Goal: Transaction & Acquisition: Purchase product/service

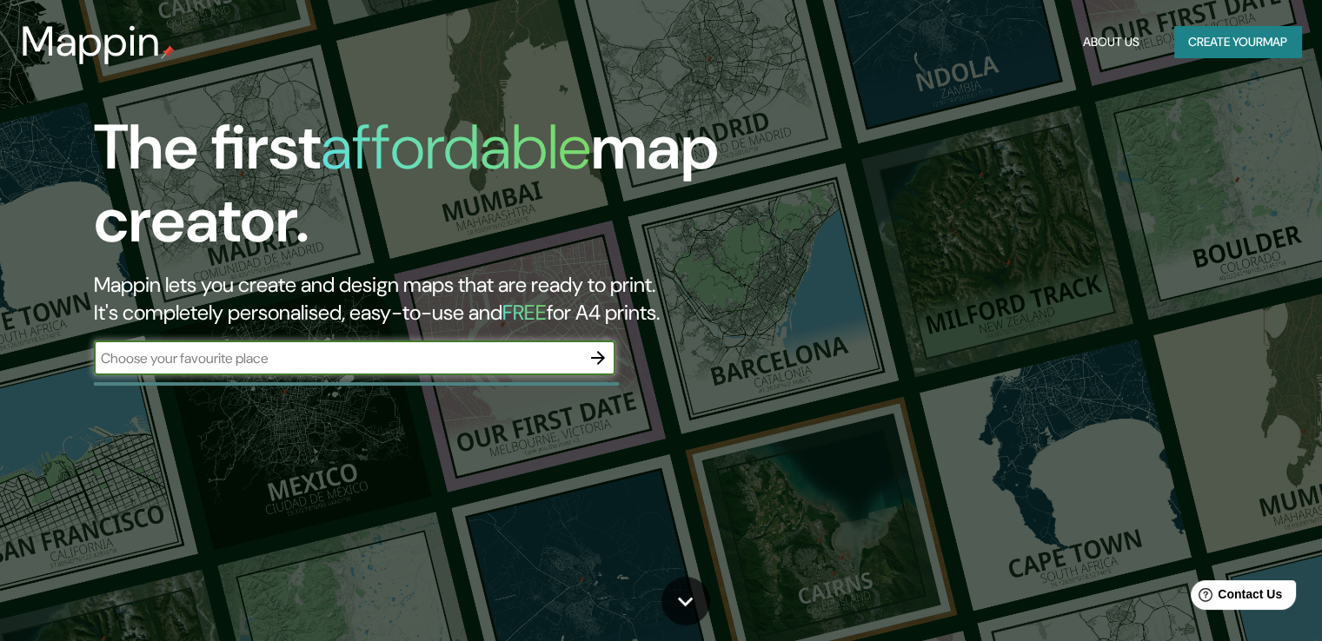
click at [1218, 43] on button "Create your map" at bounding box center [1237, 42] width 127 height 32
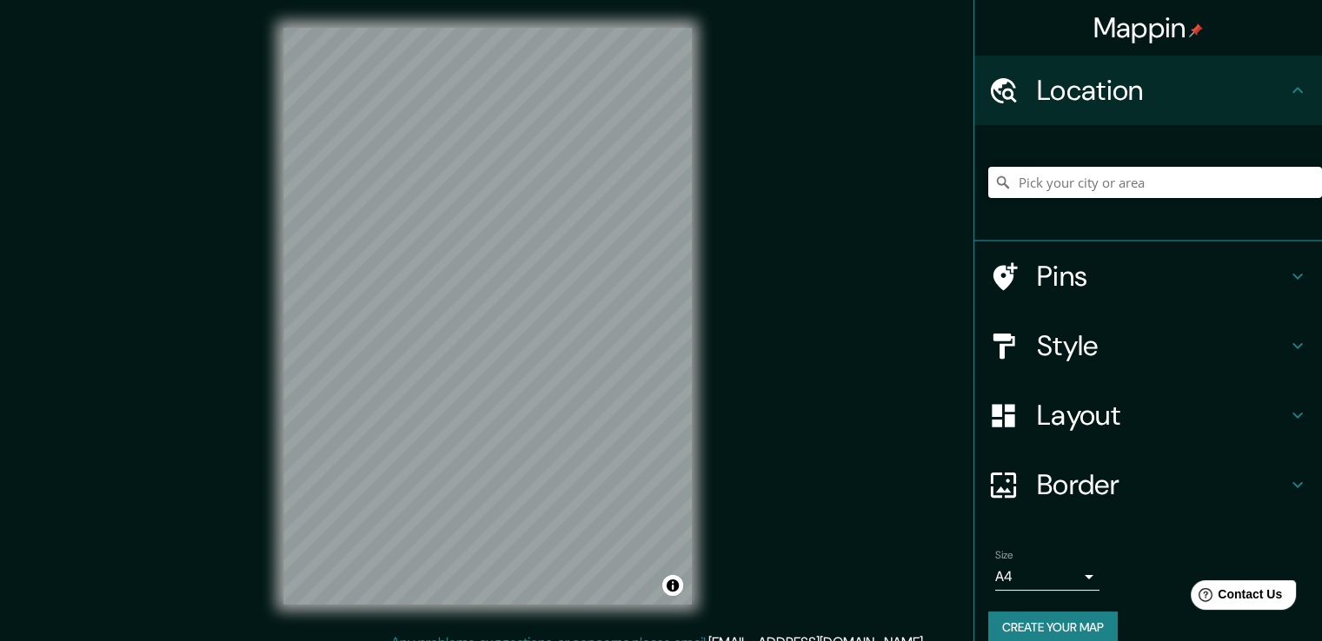
click at [1088, 179] on input "Pick your city or area" at bounding box center [1155, 182] width 334 height 31
click at [1062, 182] on input "Pick your city or area" at bounding box center [1155, 182] width 334 height 31
type input "[GEOGRAPHIC_DATA][PERSON_NAME]"
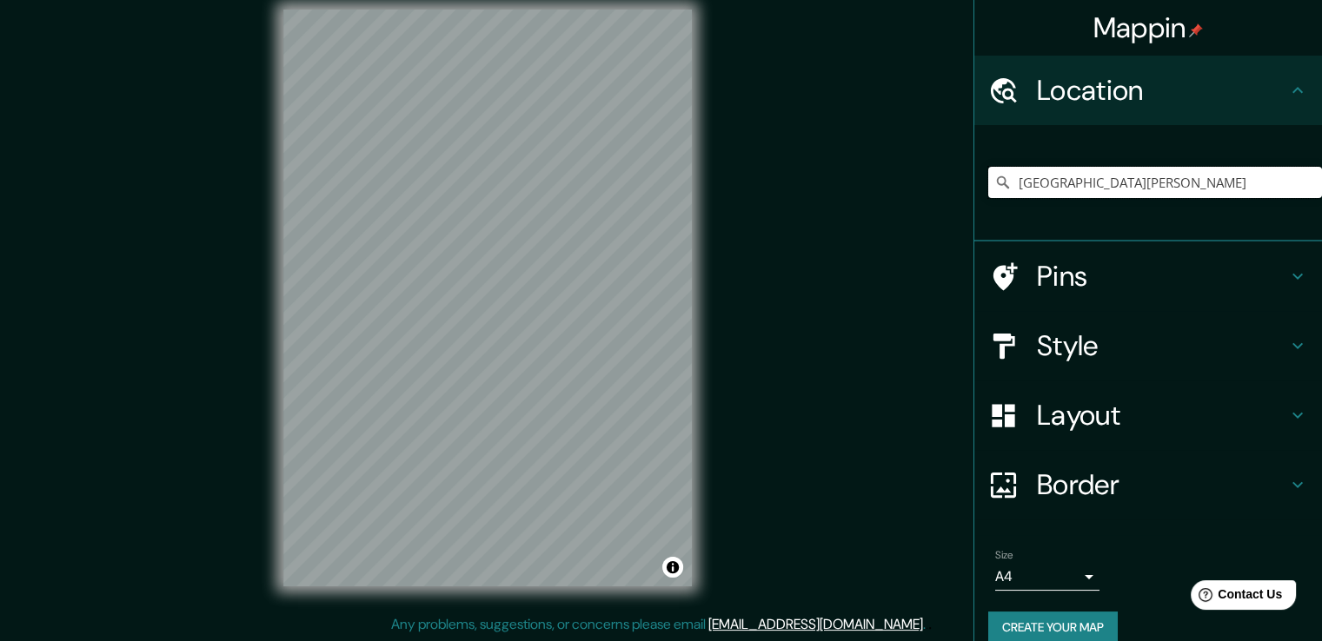
scroll to position [19, 0]
click at [1059, 629] on button "Create your map" at bounding box center [1052, 628] width 129 height 32
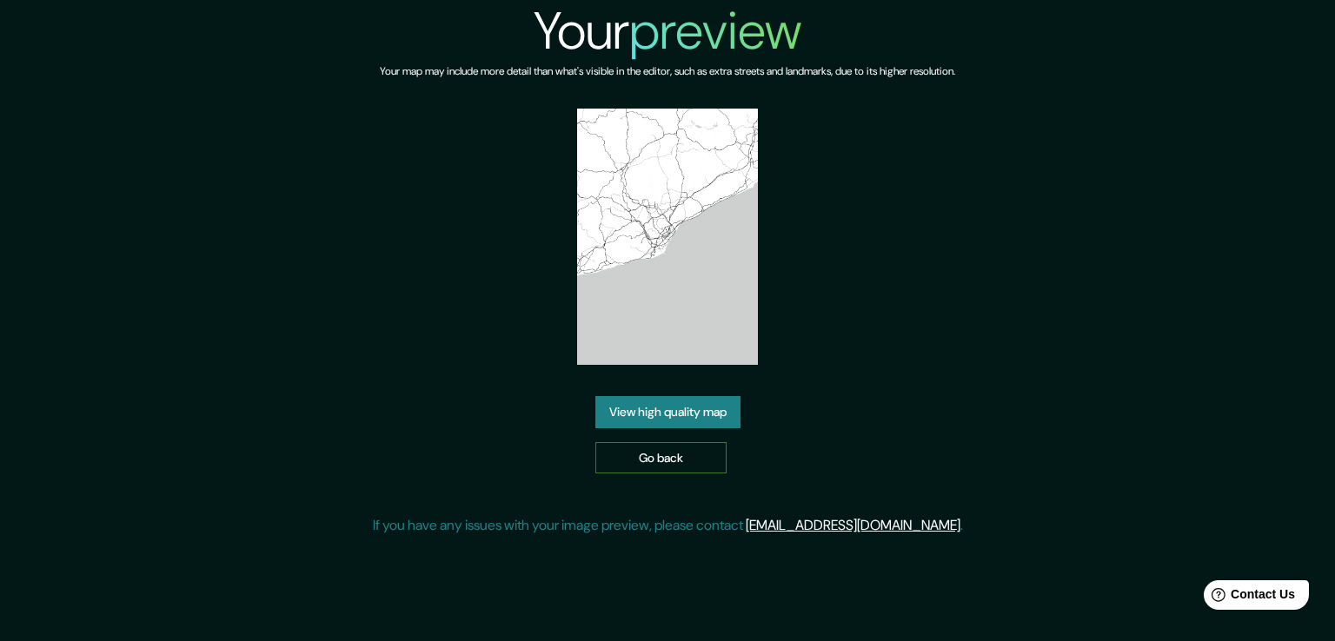
click at [678, 468] on link "Go back" at bounding box center [660, 458] width 131 height 32
